Goal: Task Accomplishment & Management: Use online tool/utility

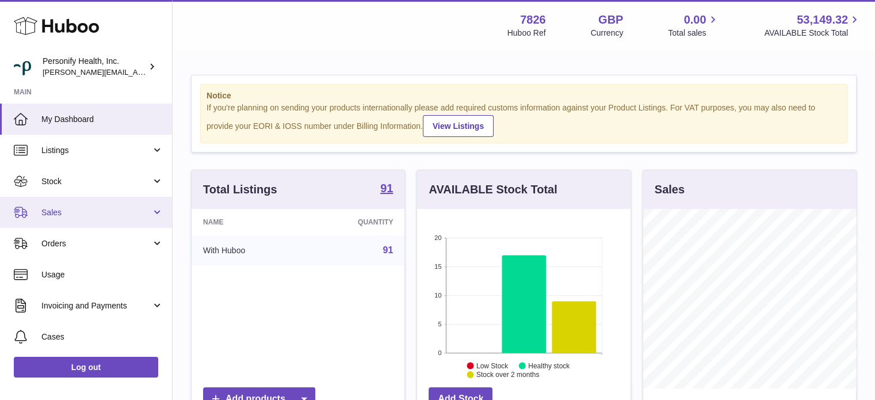
scroll to position [179, 213]
click at [83, 213] on span "Sales" at bounding box center [96, 212] width 110 height 11
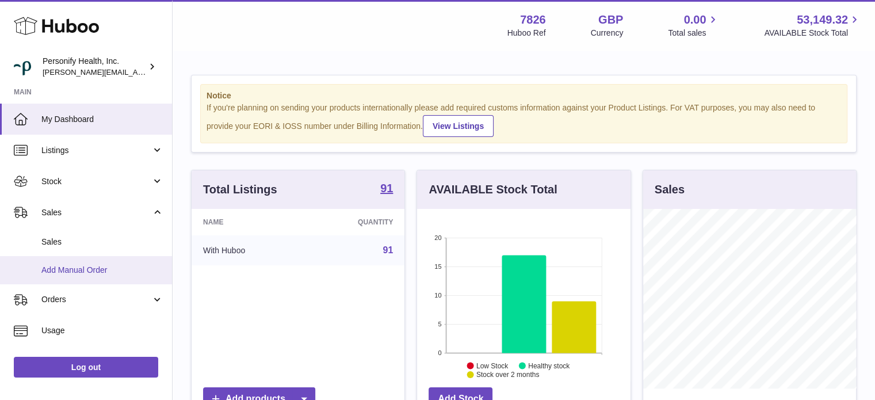
click at [69, 271] on span "Add Manual Order" at bounding box center [102, 270] width 122 height 11
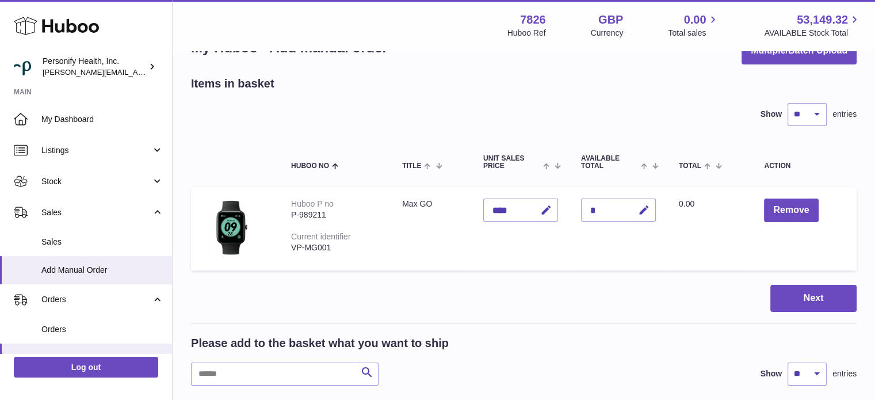
scroll to position [58, 0]
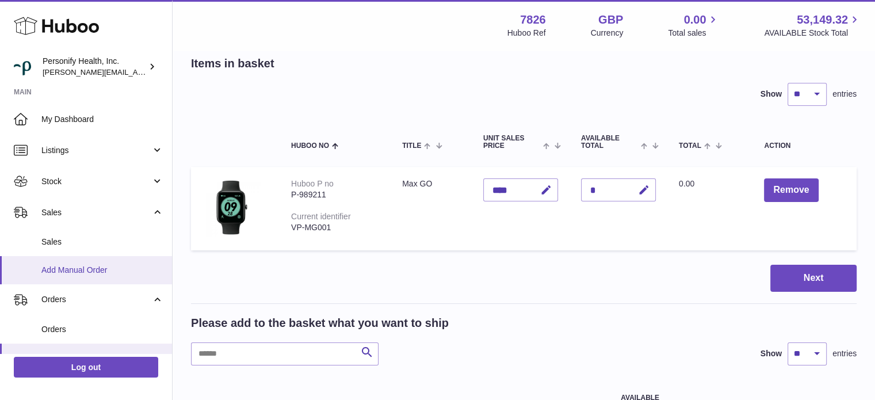
click at [93, 270] on span "Add Manual Order" at bounding box center [102, 270] width 122 height 11
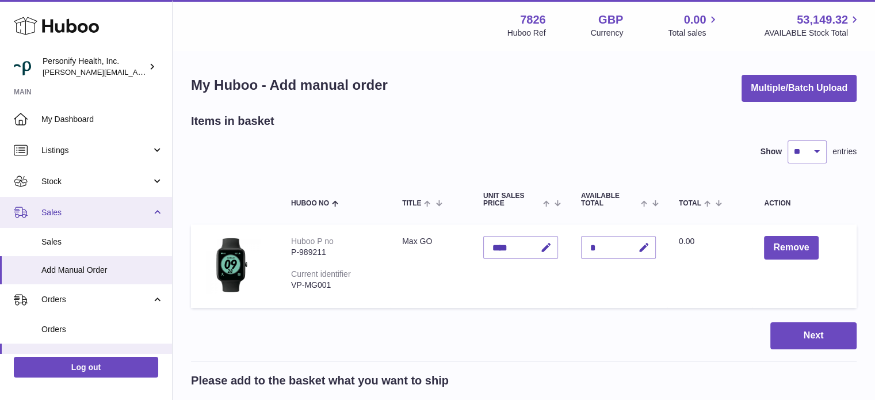
click at [97, 212] on span "Sales" at bounding box center [96, 212] width 110 height 11
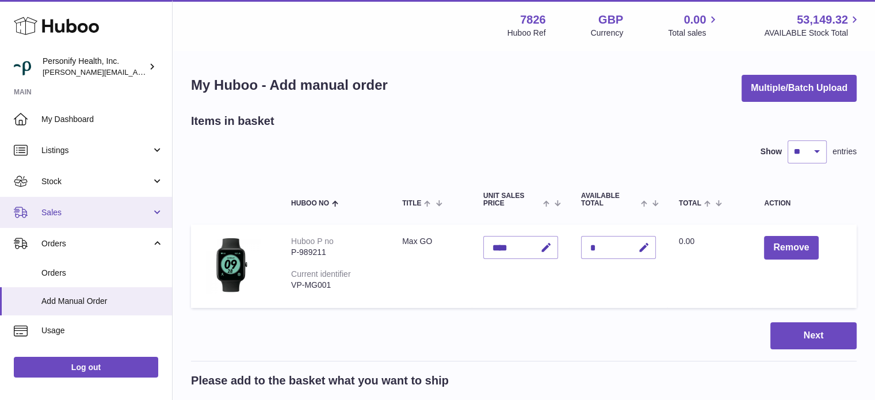
click at [91, 219] on link "Sales" at bounding box center [86, 212] width 172 height 31
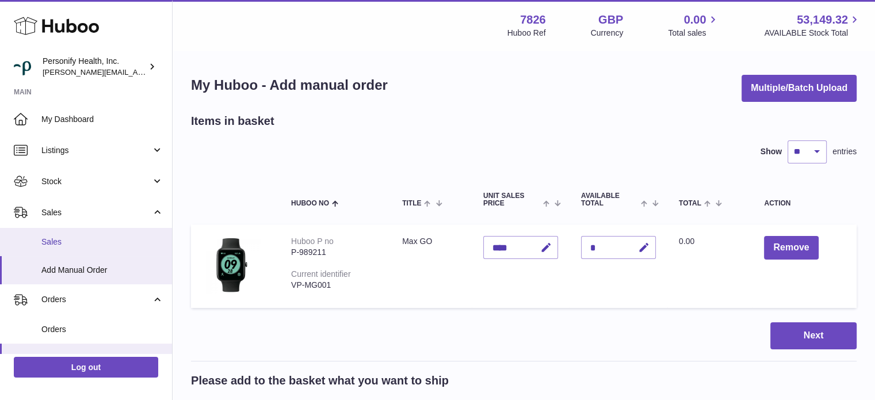
click at [83, 238] on span "Sales" at bounding box center [102, 241] width 122 height 11
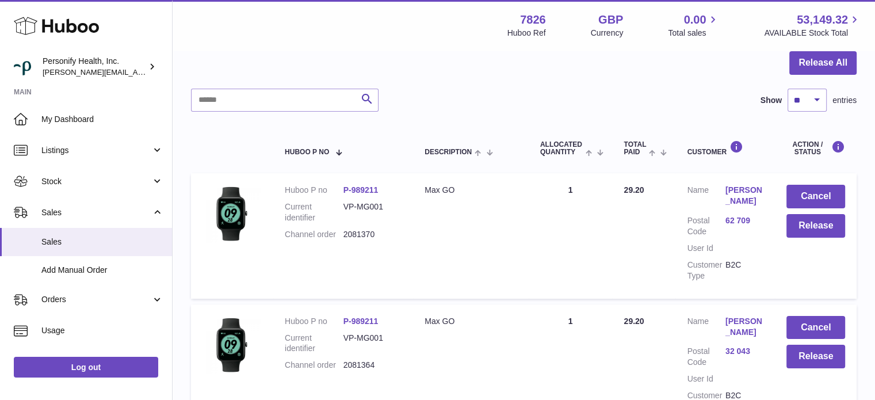
scroll to position [115, 0]
click at [814, 105] on select "** ** ** ***" at bounding box center [806, 100] width 39 height 23
select select "***"
click at [787, 89] on select "** ** ** ***" at bounding box center [806, 100] width 39 height 23
click at [821, 62] on button "Release All" at bounding box center [822, 64] width 67 height 24
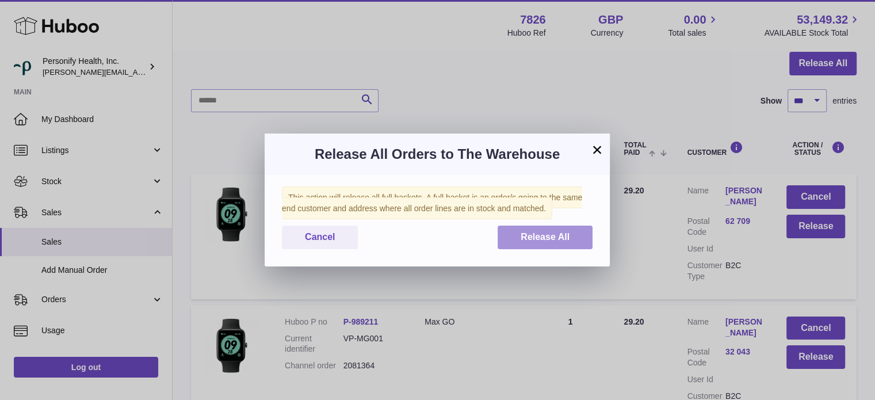
click at [535, 236] on span "Release All" at bounding box center [544, 237] width 49 height 10
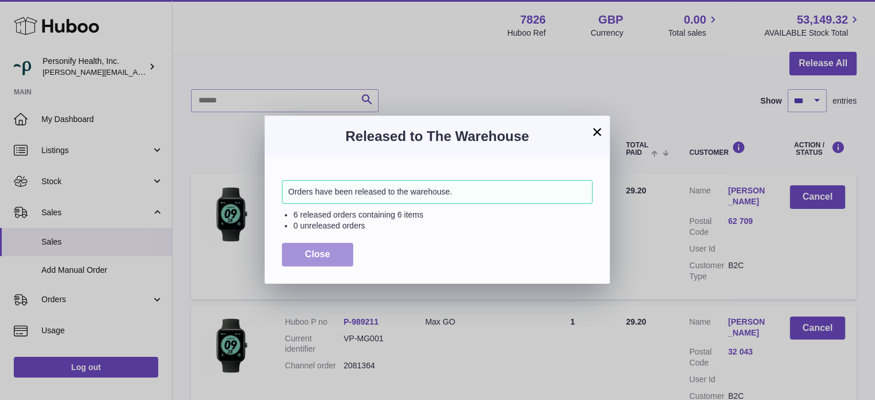
click at [336, 256] on button "Close" at bounding box center [317, 255] width 71 height 24
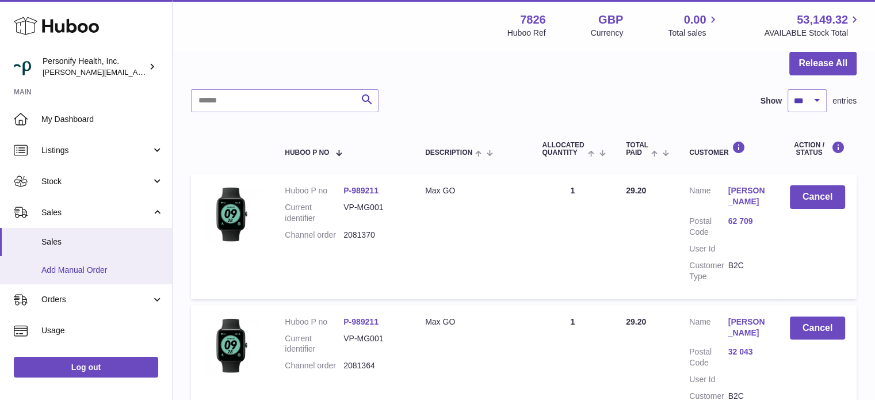
click at [87, 273] on span "Add Manual Order" at bounding box center [102, 270] width 122 height 11
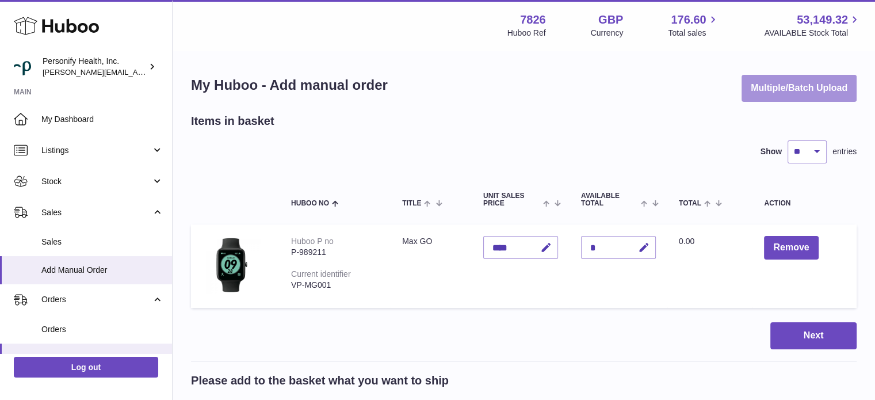
click at [776, 82] on button "Multiple/Batch Upload" at bounding box center [798, 88] width 115 height 27
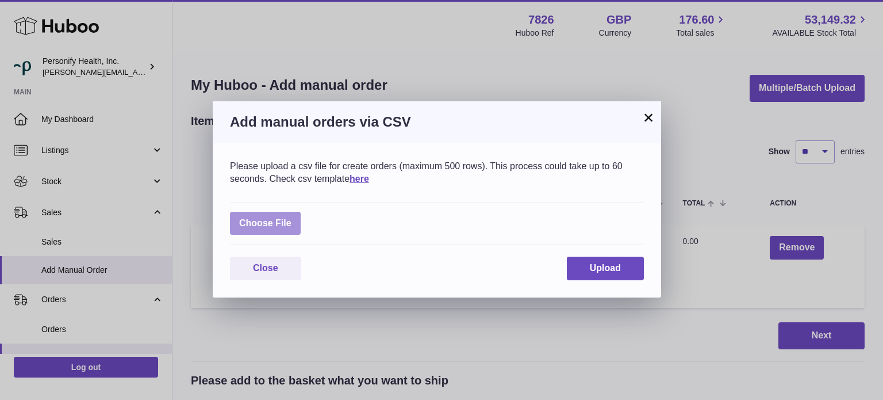
click at [262, 220] on label at bounding box center [265, 224] width 71 height 24
click at [292, 218] on input "file" at bounding box center [292, 217] width 1 height 1
type input "**********"
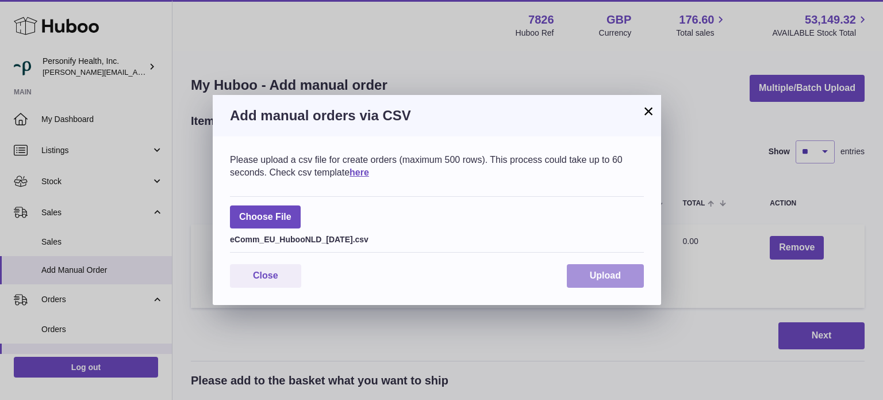
click at [597, 266] on button "Upload" at bounding box center [605, 276] width 77 height 24
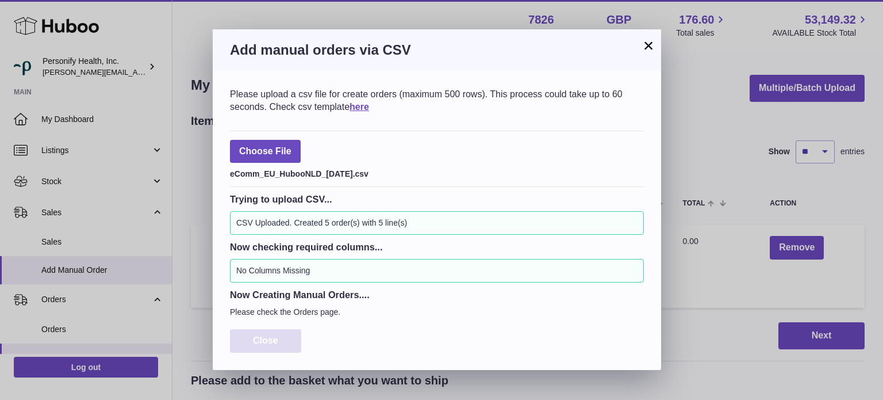
click at [279, 338] on button "Close" at bounding box center [265, 341] width 71 height 24
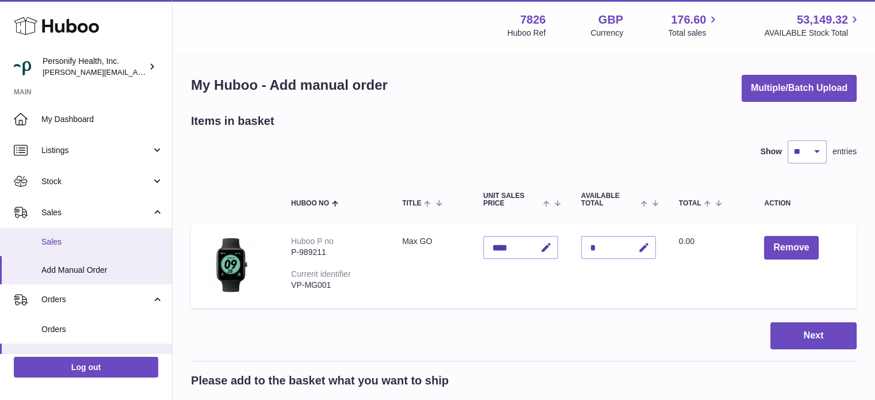
click at [69, 243] on span "Sales" at bounding box center [102, 241] width 122 height 11
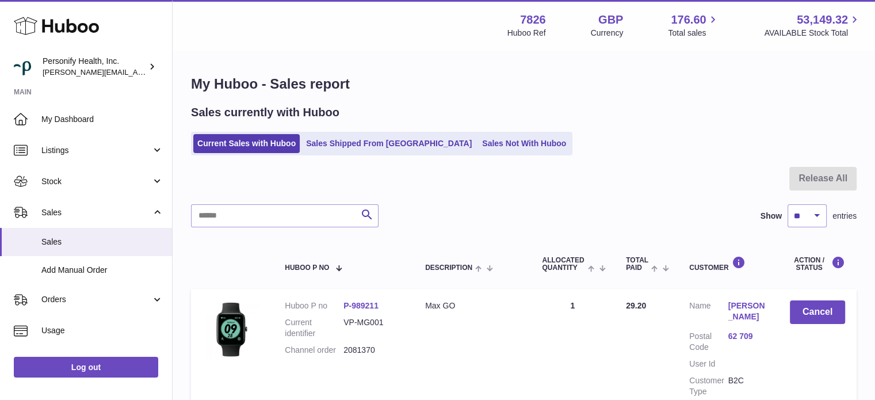
click at [89, 25] on icon at bounding box center [56, 25] width 85 height 23
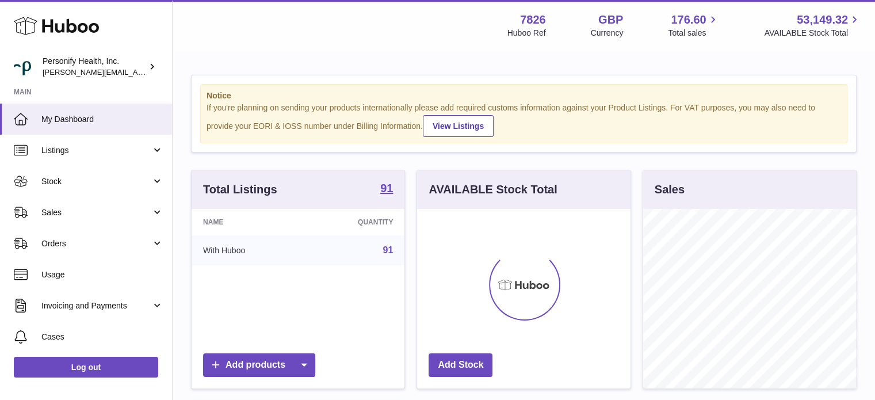
scroll to position [179, 213]
